Goal: Information Seeking & Learning: Learn about a topic

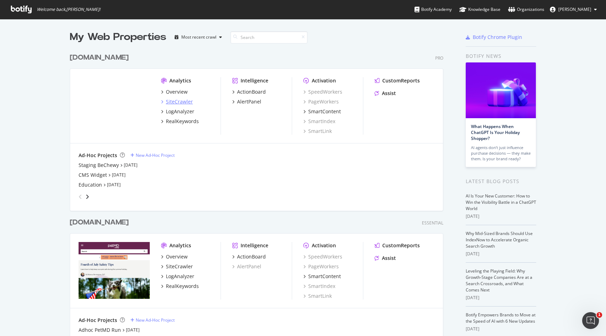
click at [170, 103] on div "SiteCrawler" at bounding box center [179, 101] width 27 height 7
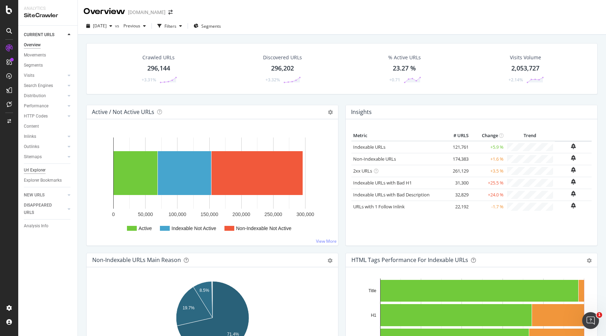
click at [45, 169] on div "Url Explorer" at bounding box center [35, 169] width 22 height 7
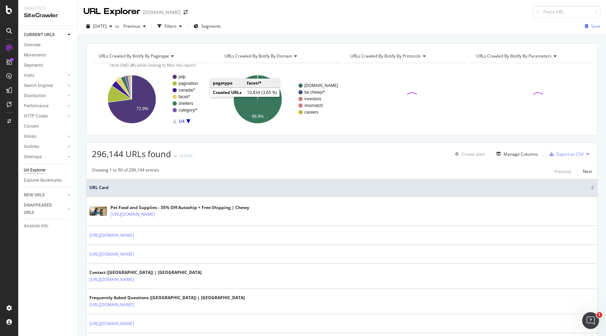
click at [181, 96] on text "facet/*" at bounding box center [184, 96] width 12 height 5
